Goal: Transaction & Acquisition: Download file/media

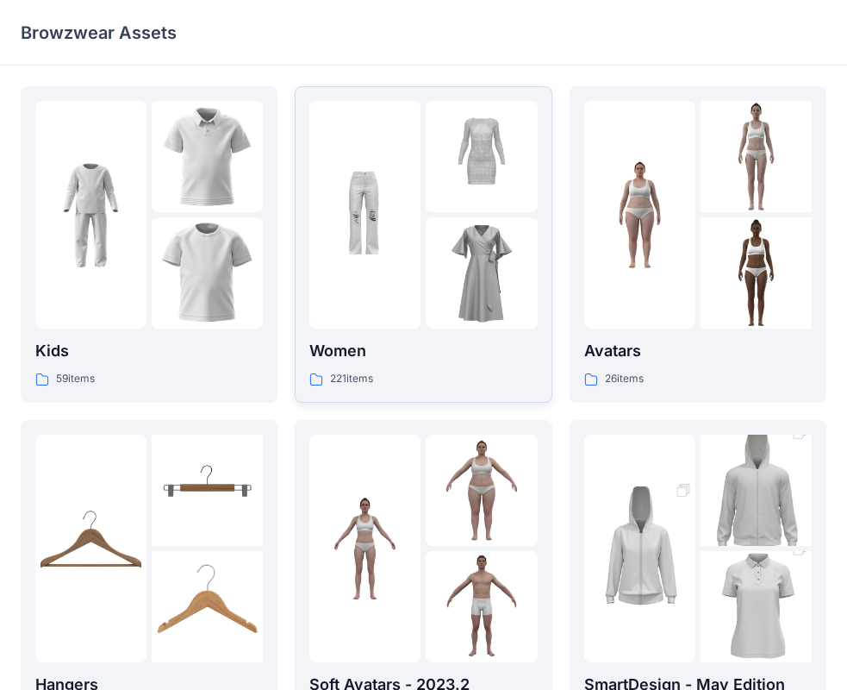
click at [459, 342] on p "Women" at bounding box center [423, 351] width 228 height 24
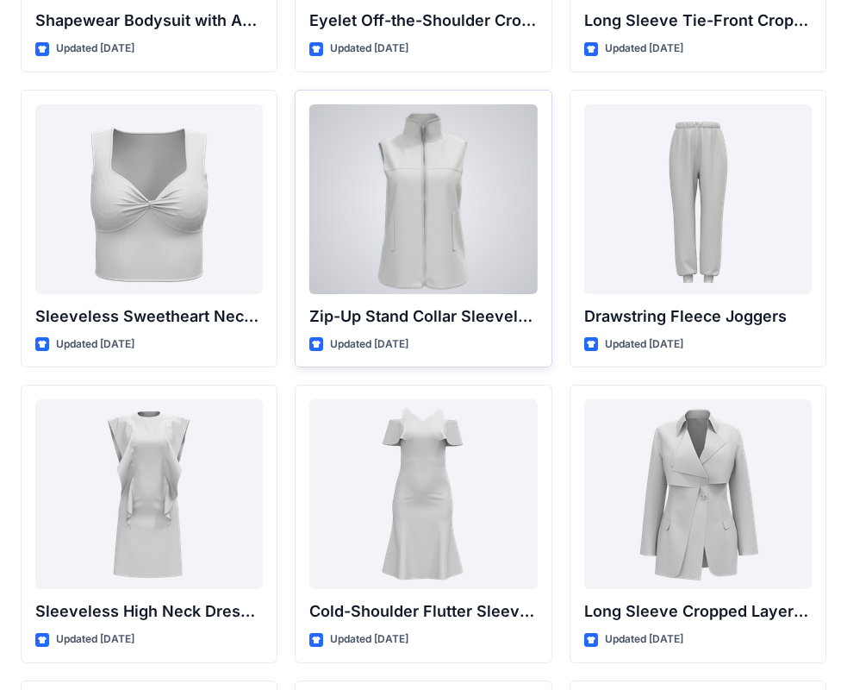
scroll to position [5799, 0]
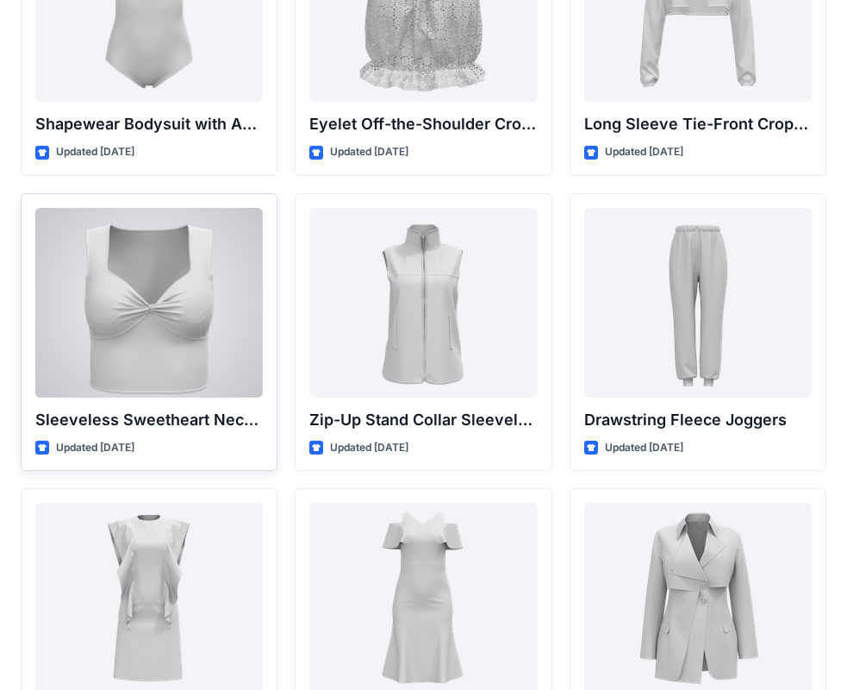
click at [202, 310] on div at bounding box center [149, 303] width 228 height 190
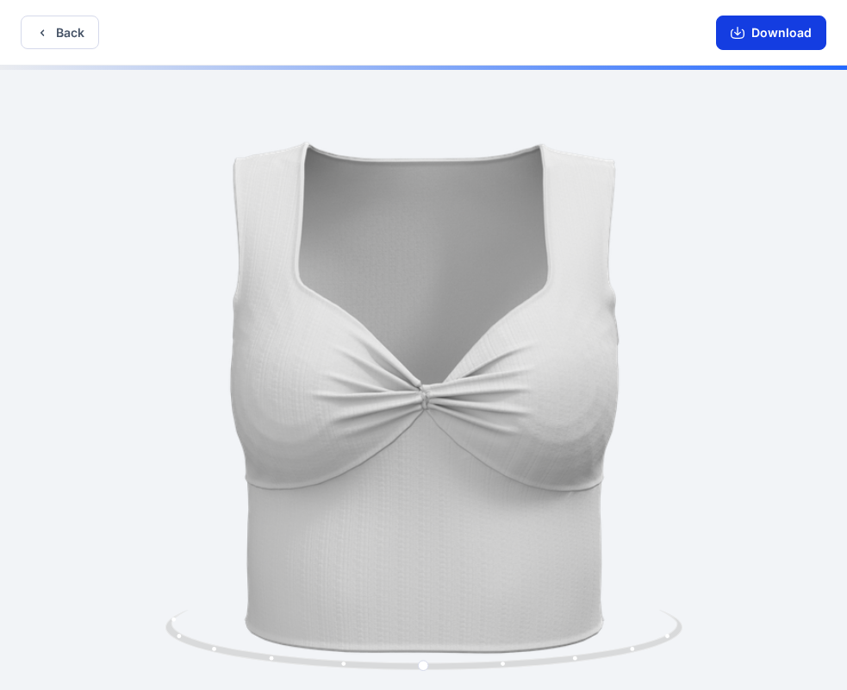
click at [756, 28] on button "Download" at bounding box center [771, 33] width 110 height 34
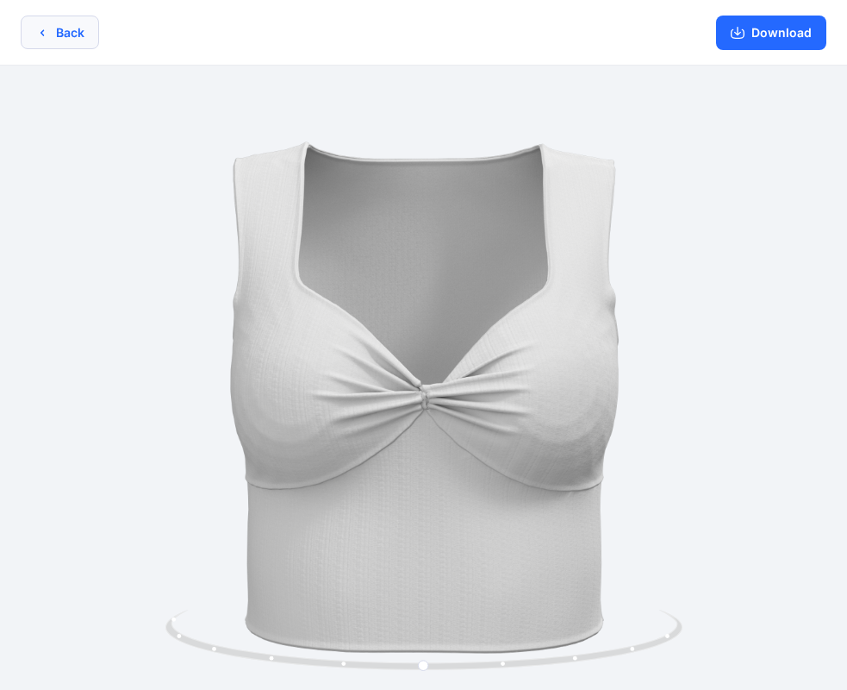
click at [48, 34] on icon "button" at bounding box center [42, 33] width 14 height 14
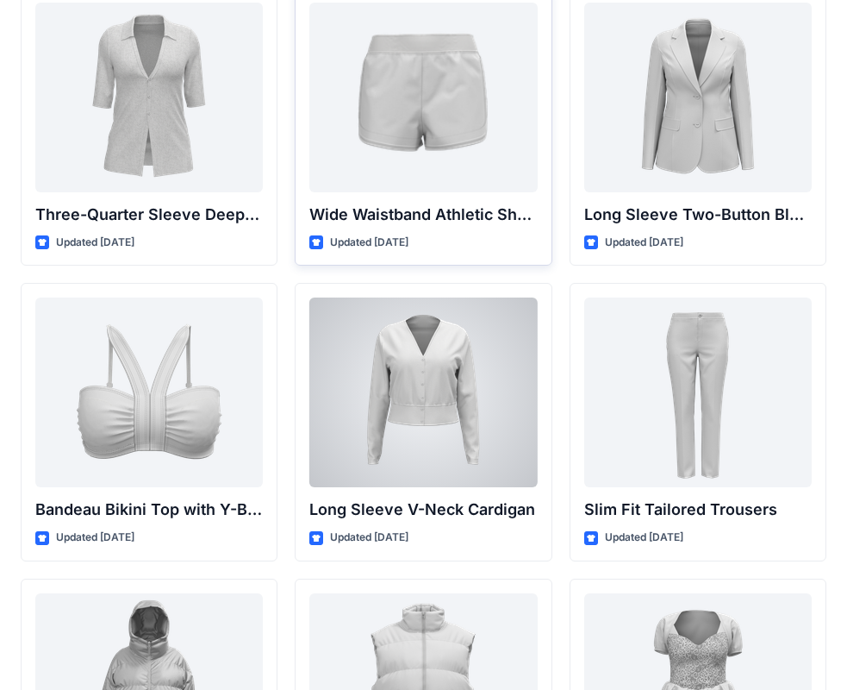
scroll to position [1230, 0]
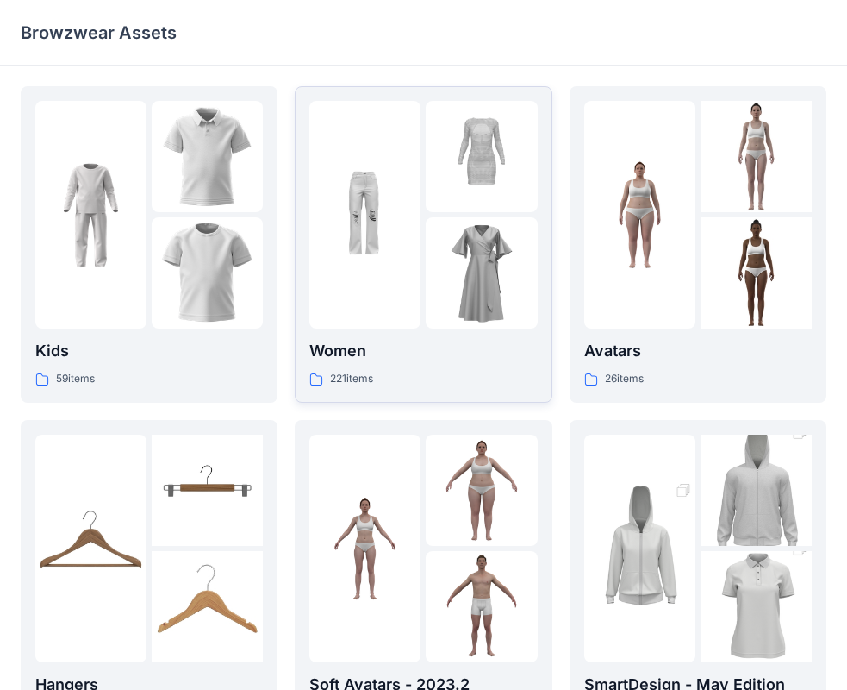
click at [409, 349] on p "Women" at bounding box center [423, 351] width 228 height 24
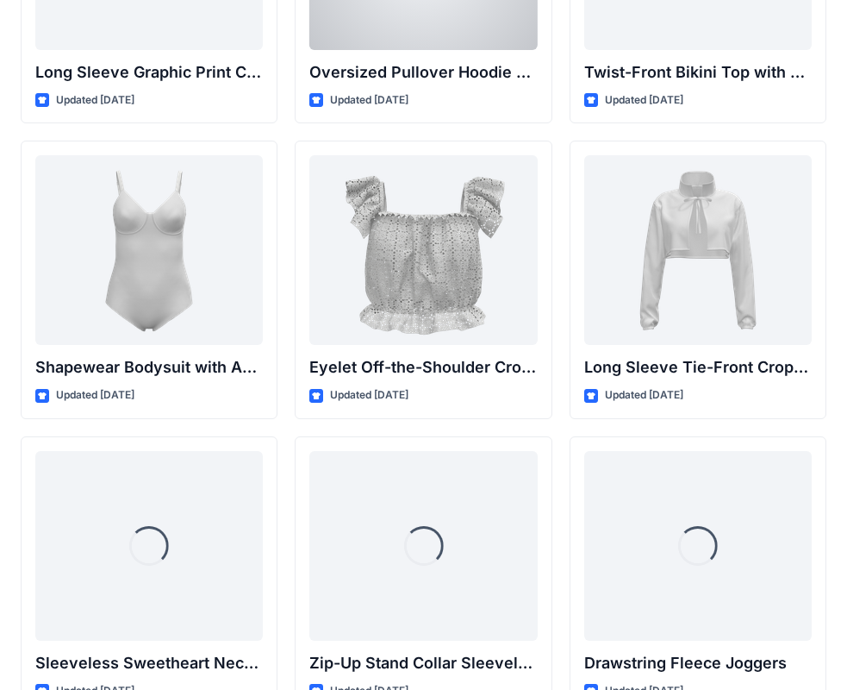
scroll to position [5885, 0]
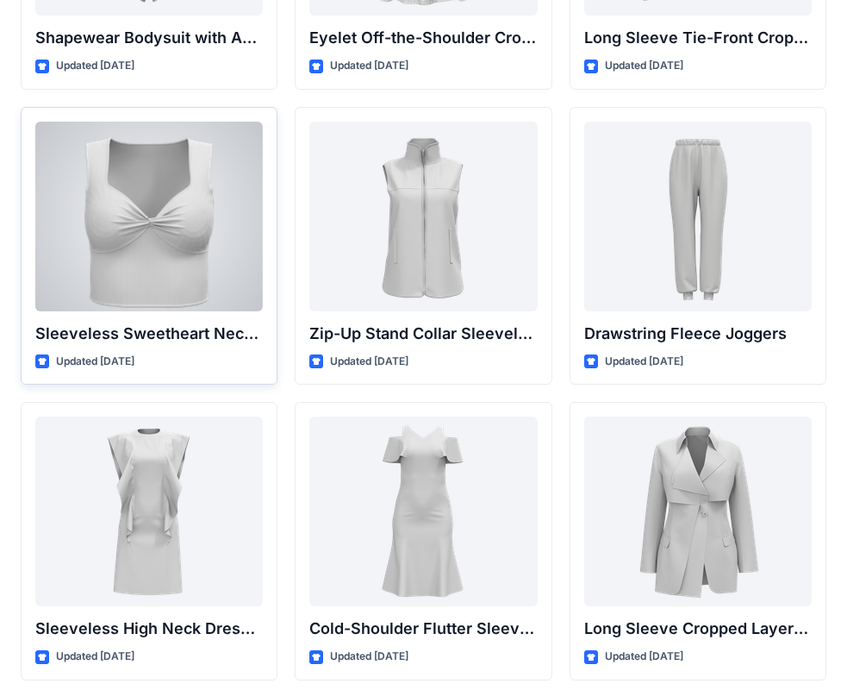
click at [168, 281] on div at bounding box center [149, 217] width 228 height 190
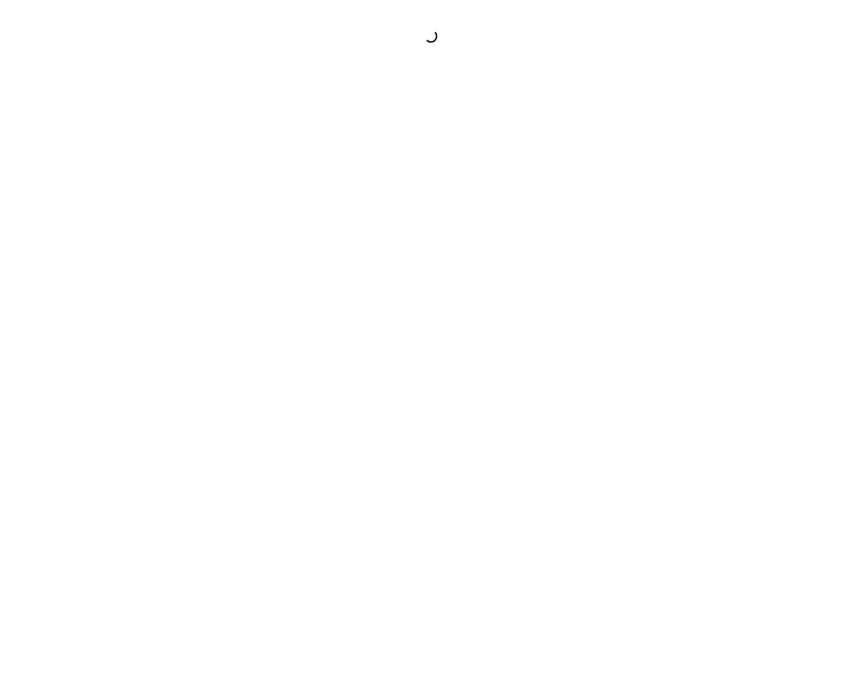
click at [168, 281] on div at bounding box center [431, 345] width 862 height 690
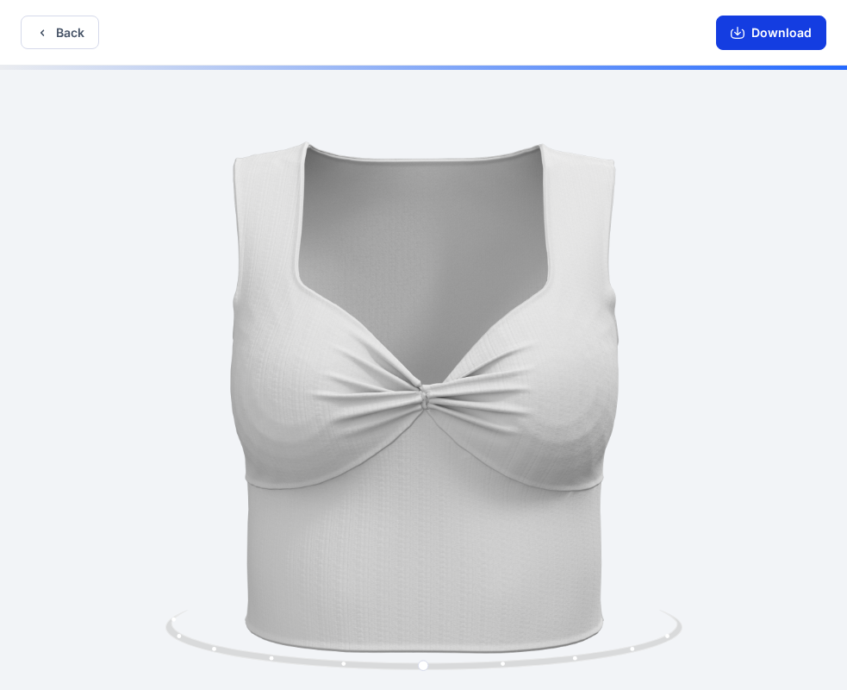
click at [791, 35] on button "Download" at bounding box center [771, 33] width 110 height 34
